Goal: Transaction & Acquisition: Purchase product/service

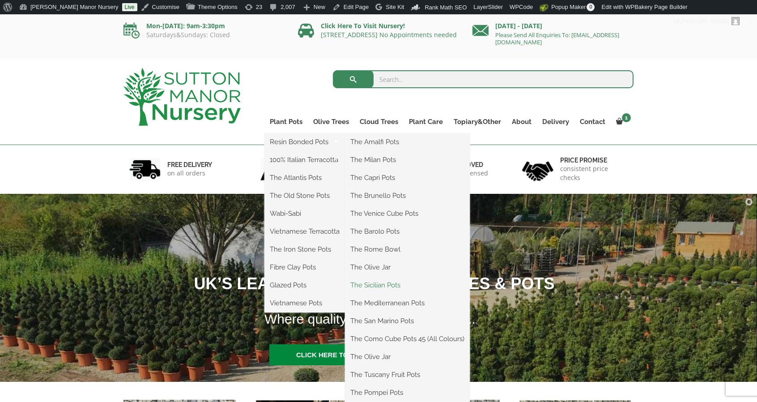
click at [380, 282] on link "The Sicilian Pots" at bounding box center [407, 284] width 125 height 13
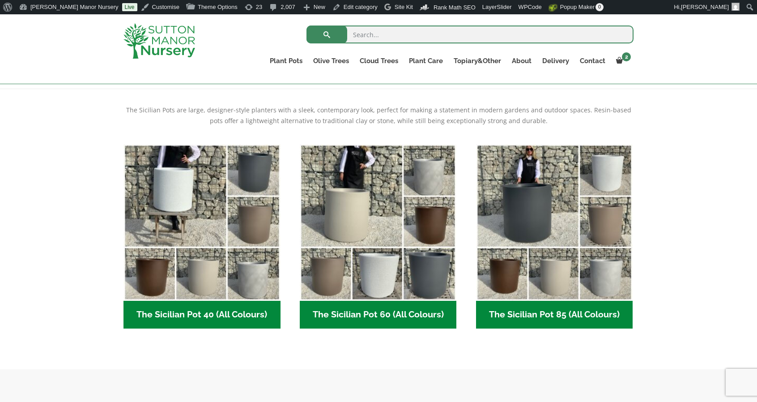
scroll to position [179, 0]
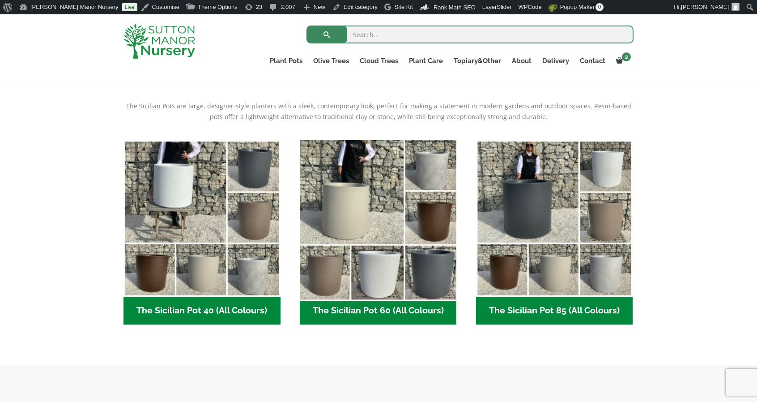
click at [398, 215] on img "Visit product category The Sicilian Pot 60 (All Colours)" at bounding box center [378, 218] width 165 height 165
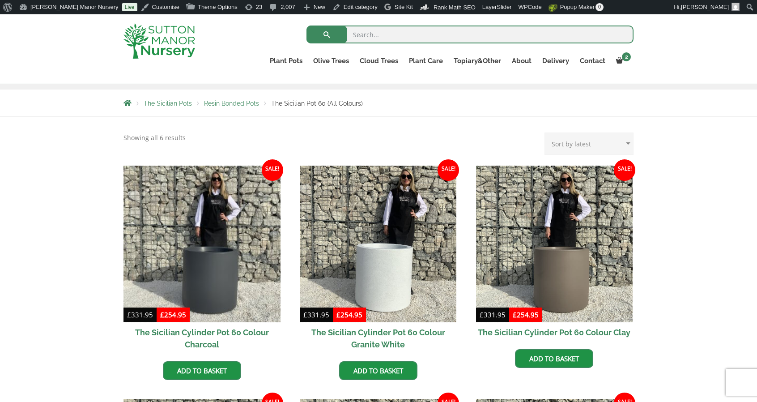
scroll to position [224, 0]
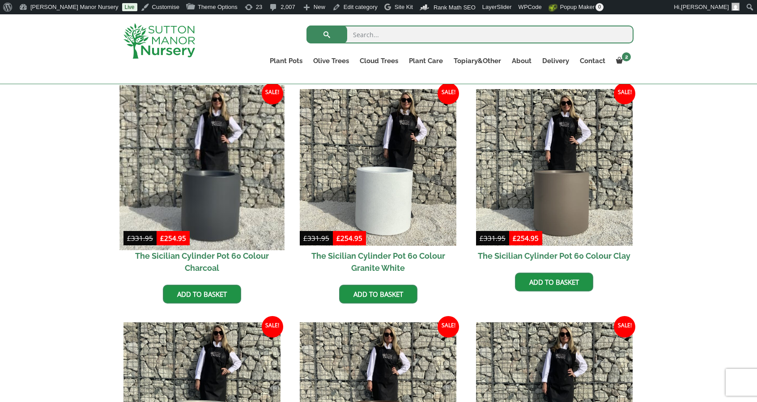
click at [217, 165] on img at bounding box center [201, 167] width 165 height 165
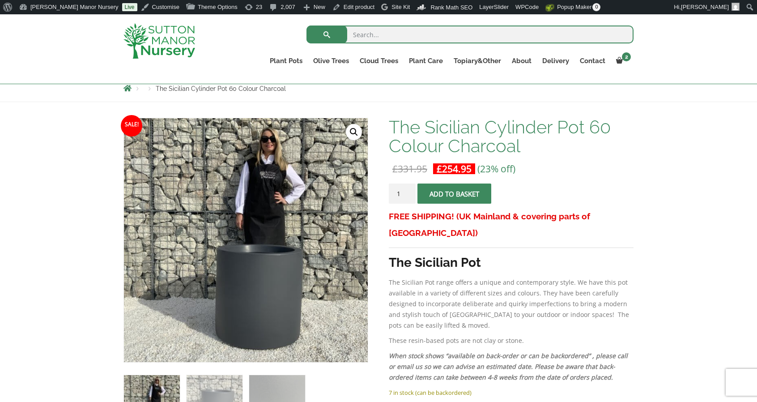
scroll to position [89, 0]
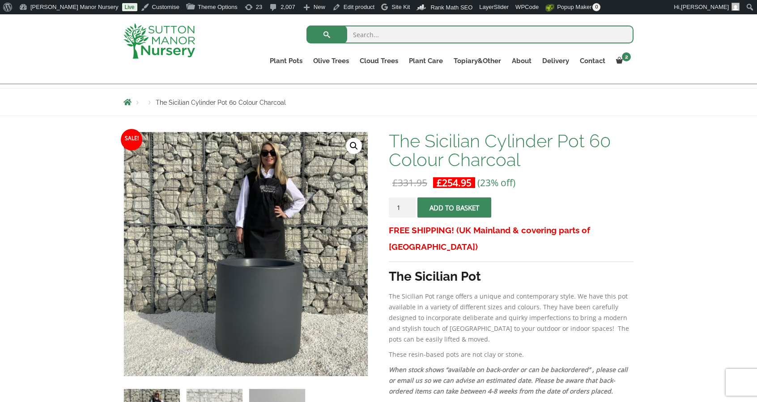
click at [183, 47] on img at bounding box center [159, 40] width 72 height 35
